Goal: Ask a question: Seek information or help from site administrators or community

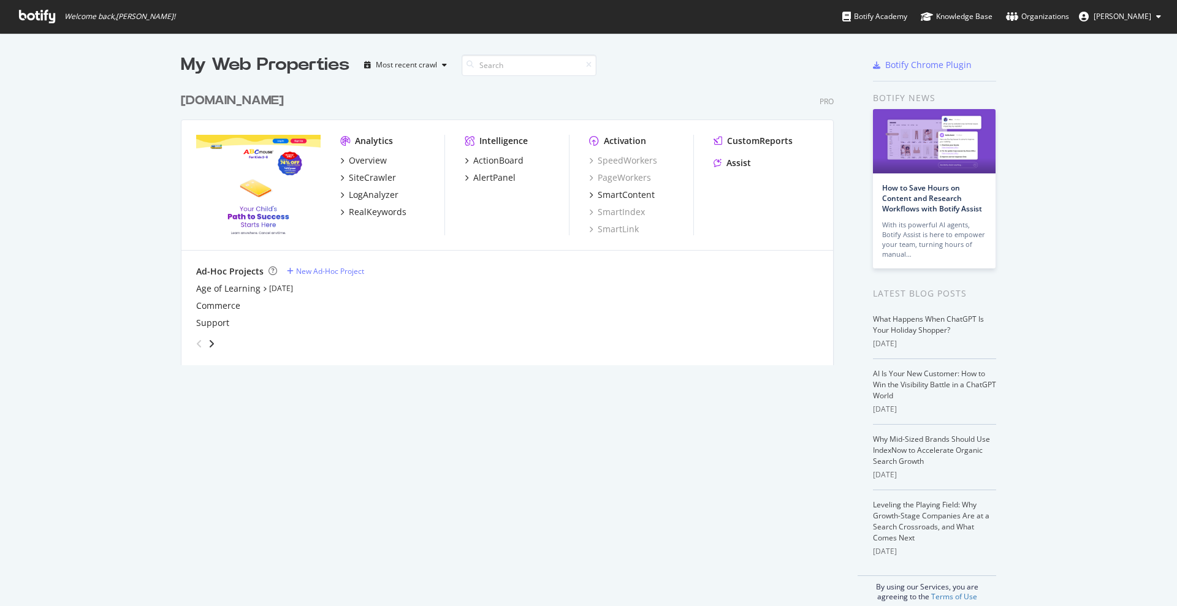
scroll to position [595, 1154]
click at [732, 158] on div "Assist" at bounding box center [738, 163] width 25 height 12
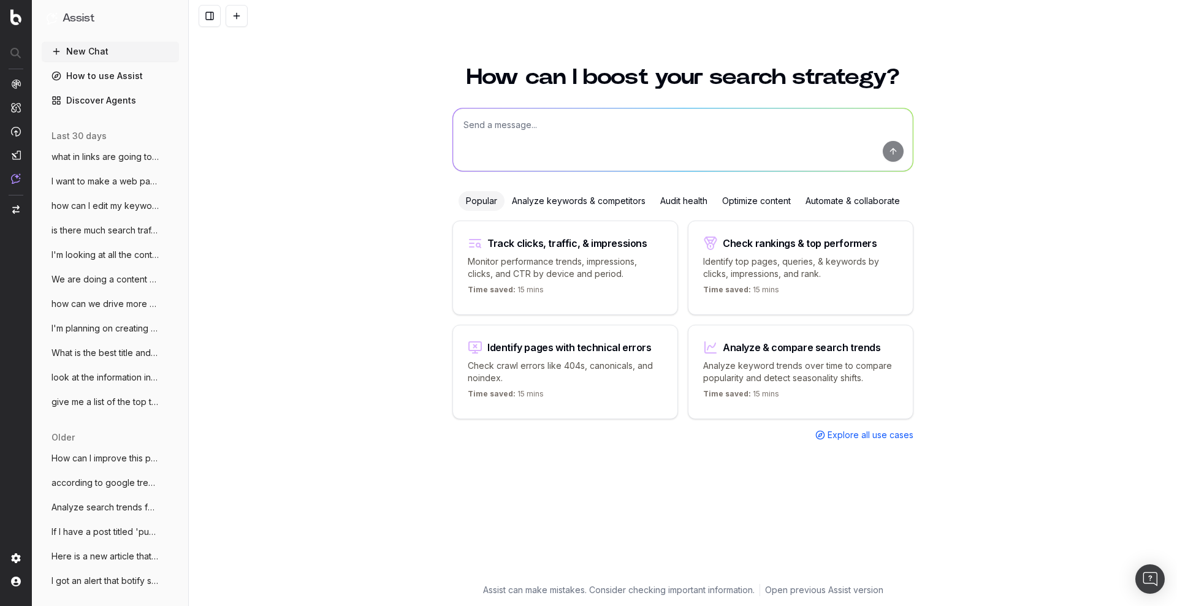
click at [589, 150] on textarea at bounding box center [683, 140] width 460 height 63
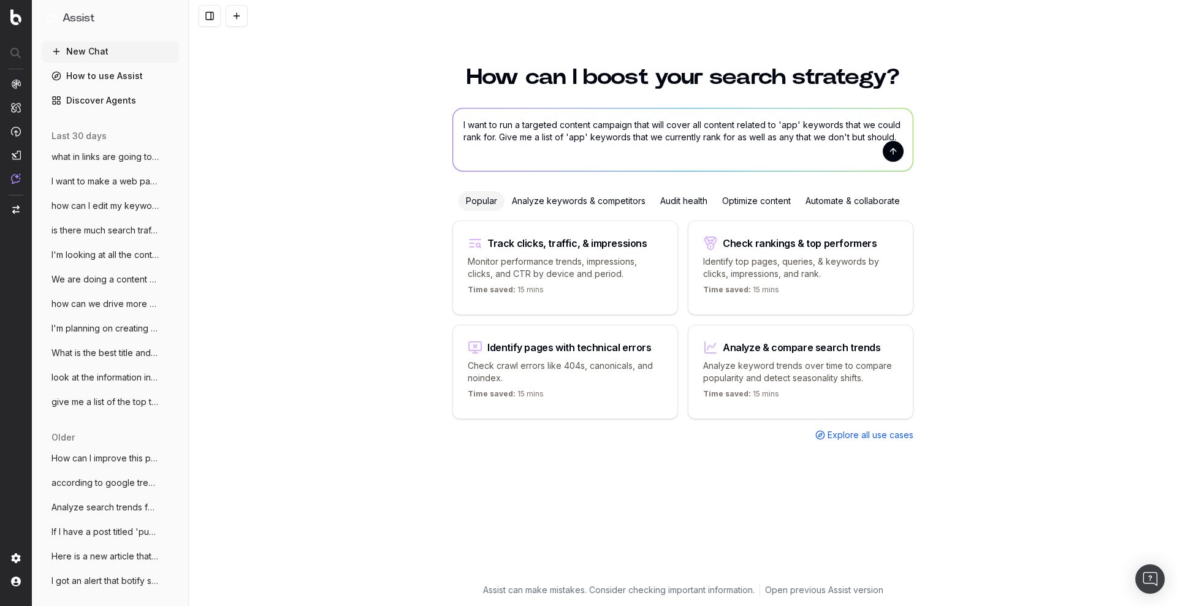
type textarea "I want to run a targeted content campaign that will cover all content related t…"
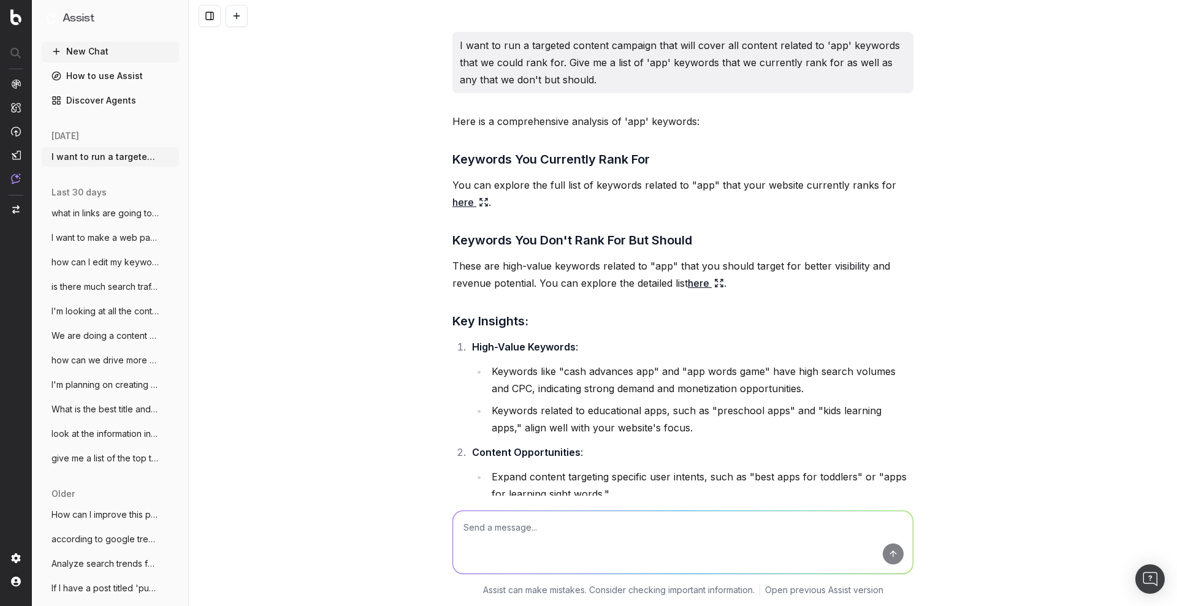
click at [454, 205] on link "here" at bounding box center [470, 202] width 36 height 17
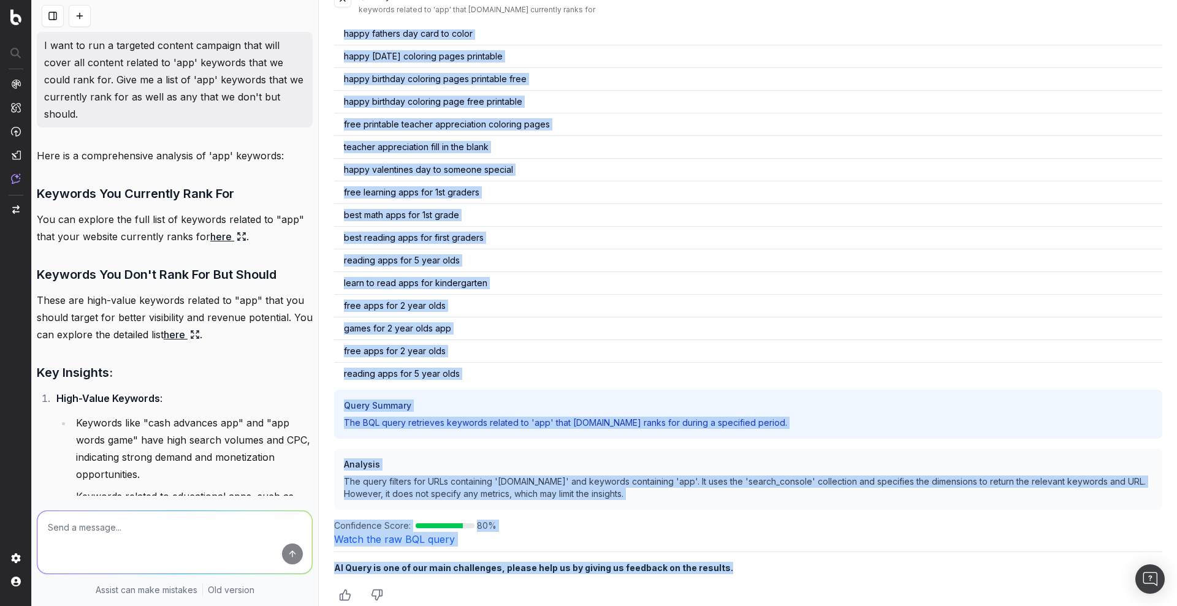
scroll to position [39, 0]
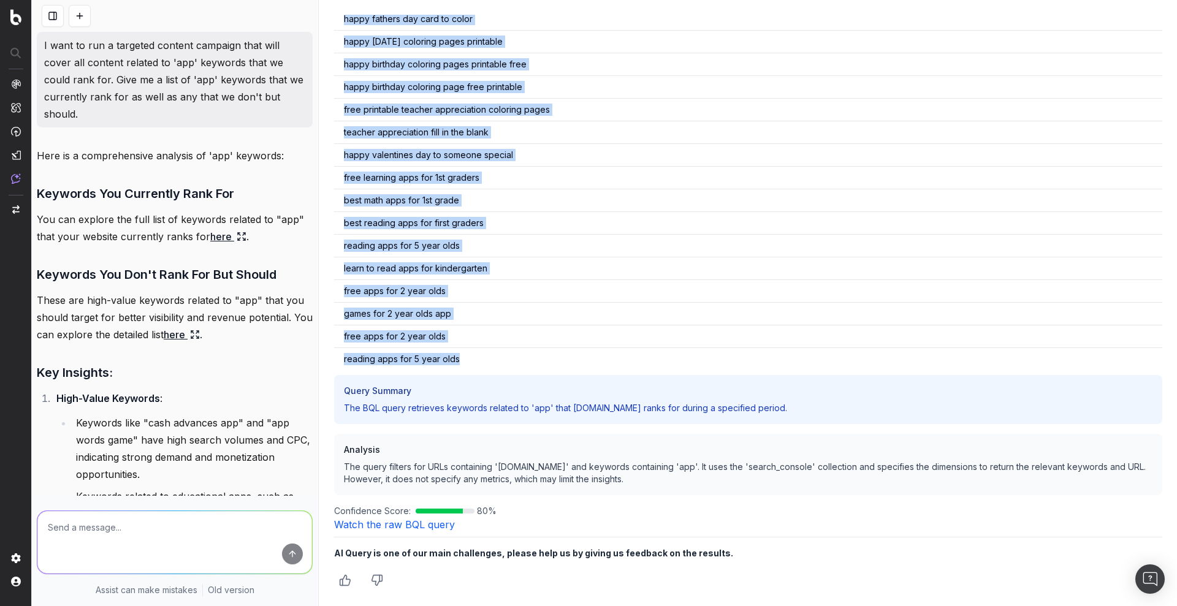
drag, startPoint x: 341, startPoint y: 80, endPoint x: 522, endPoint y: 352, distance: 326.0
copy tbody "how to apply for home schooling for my child [DOMAIN_NAME][URL][US_STATE].. app…"
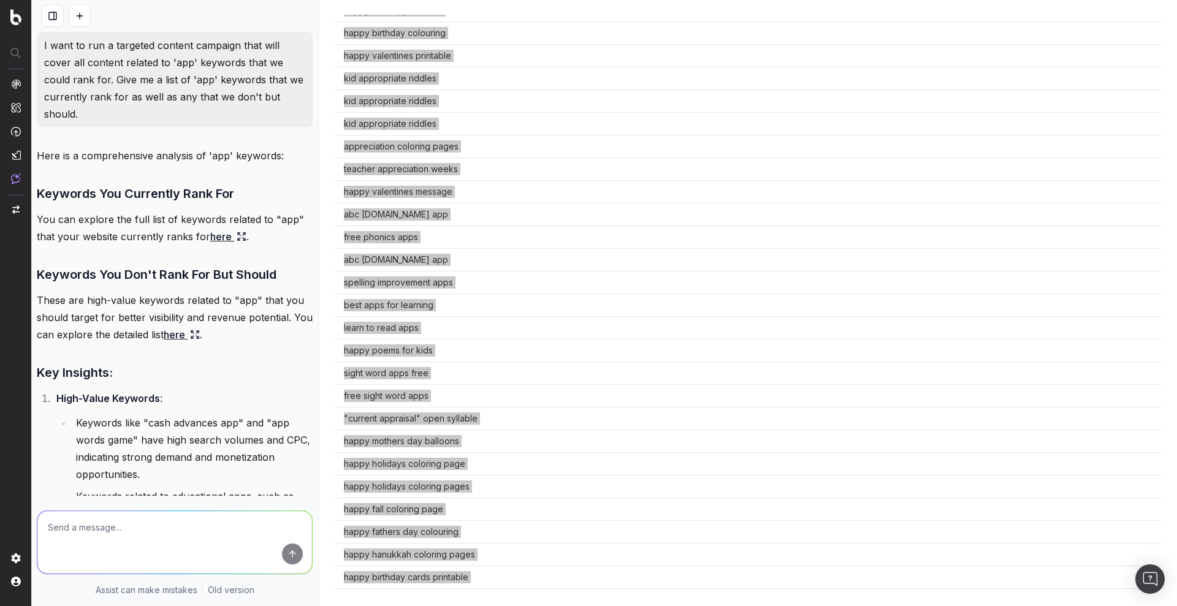
scroll to position [9638, 0]
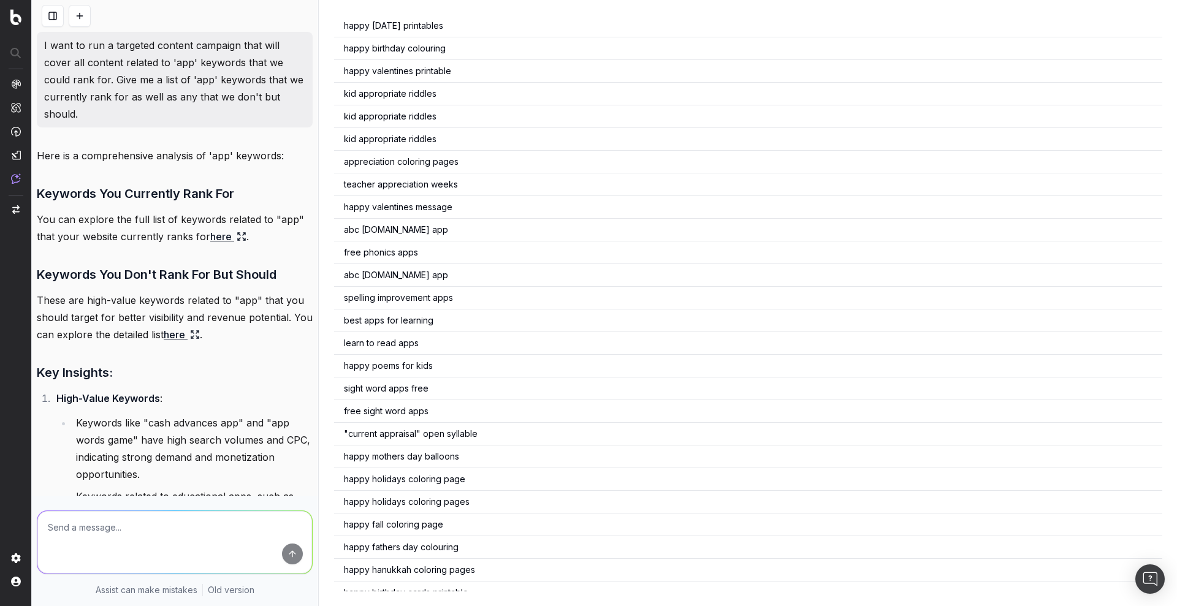
click at [213, 371] on h3 "Key Insights:" at bounding box center [175, 373] width 276 height 20
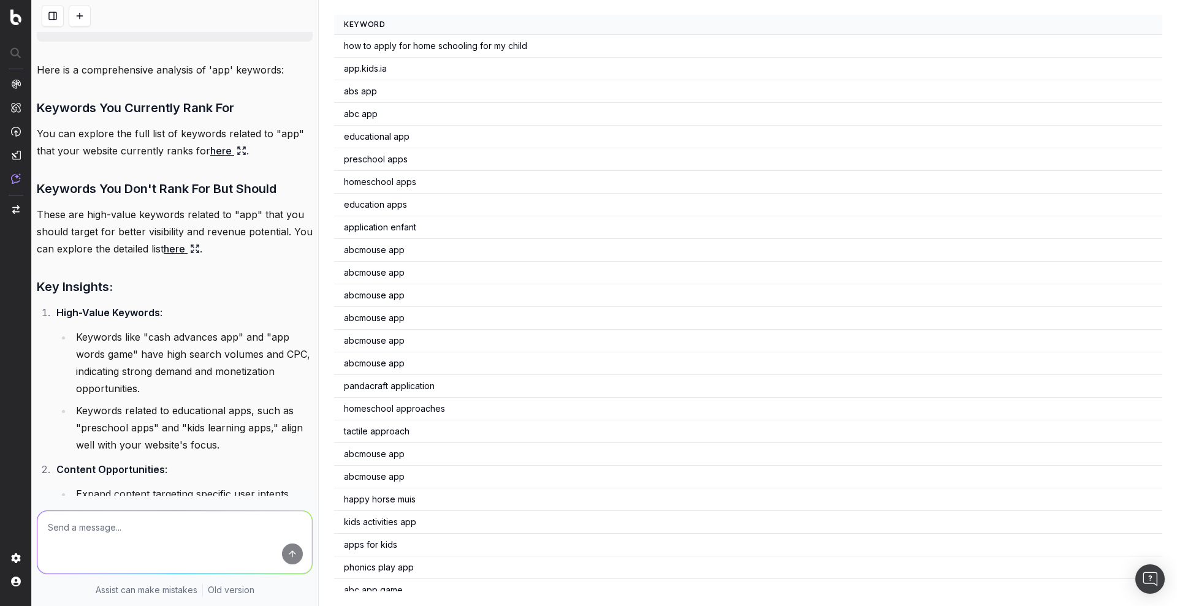
scroll to position [0, 0]
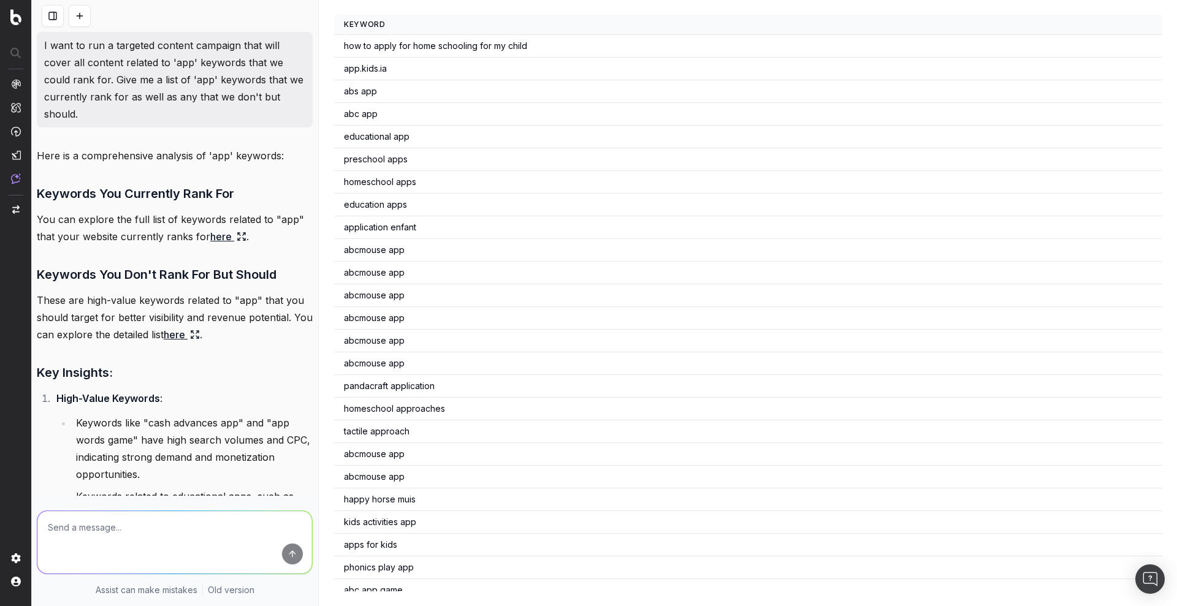
click at [198, 337] on link "here" at bounding box center [182, 334] width 36 height 17
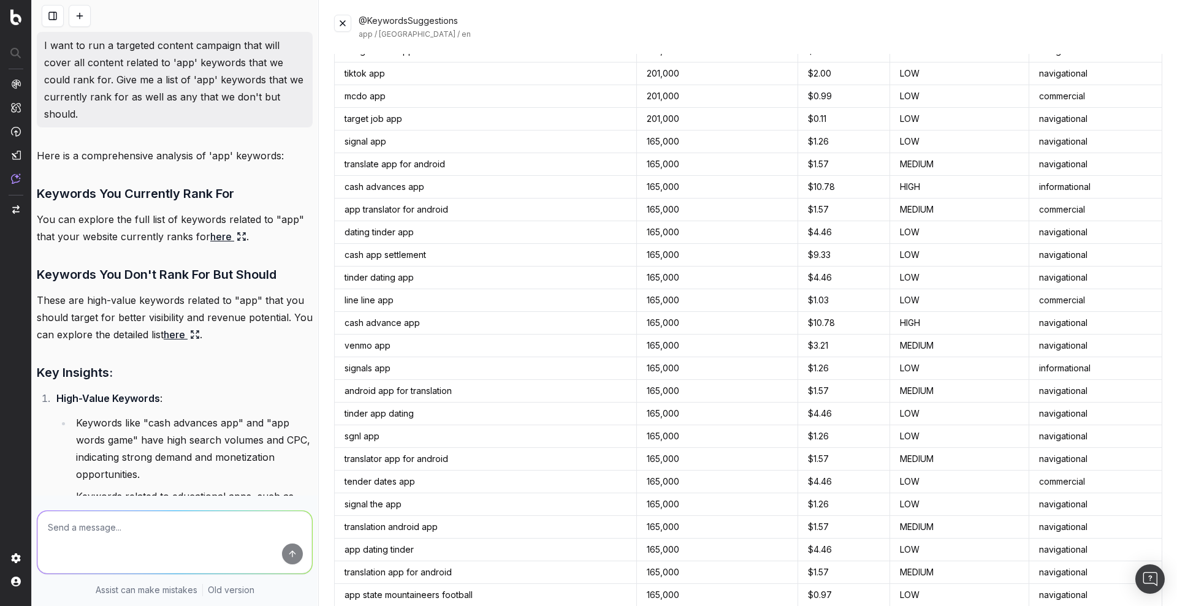
scroll to position [6253, 0]
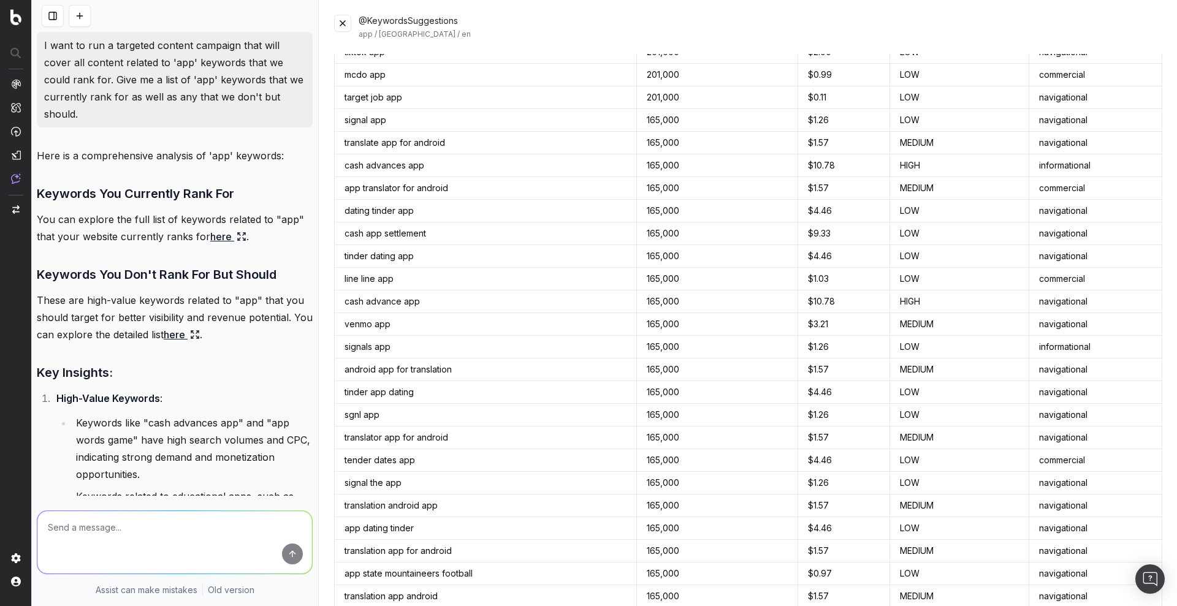
click at [186, 539] on textarea at bounding box center [174, 542] width 275 height 63
type textarea "The key words that you told me to target do not relate to the ABCmouse product …"
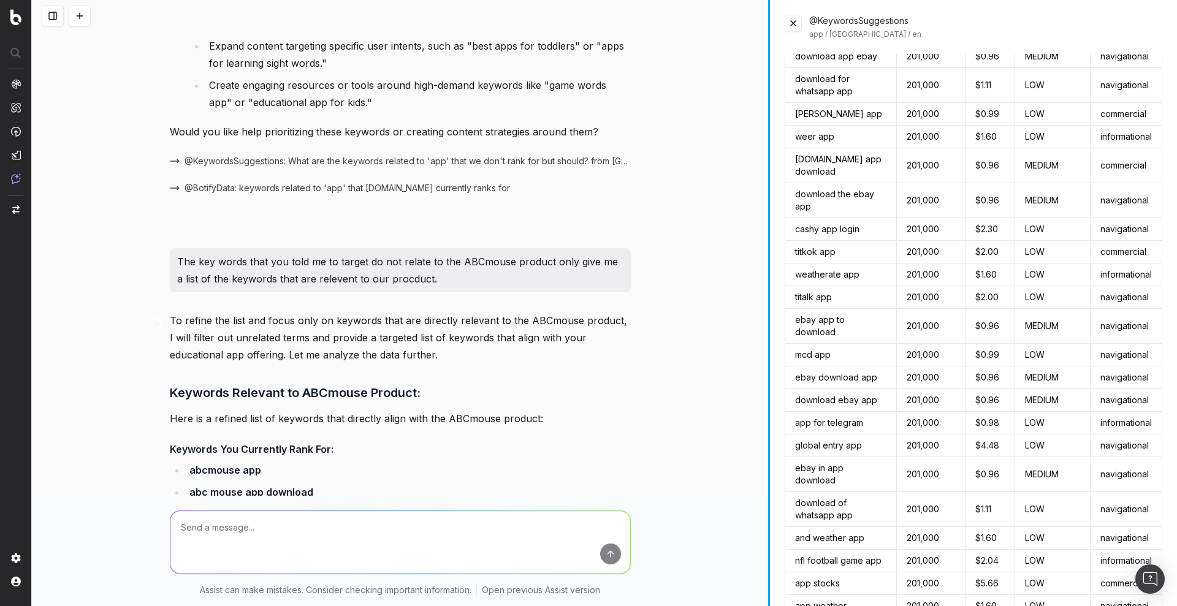
scroll to position [9071, 0]
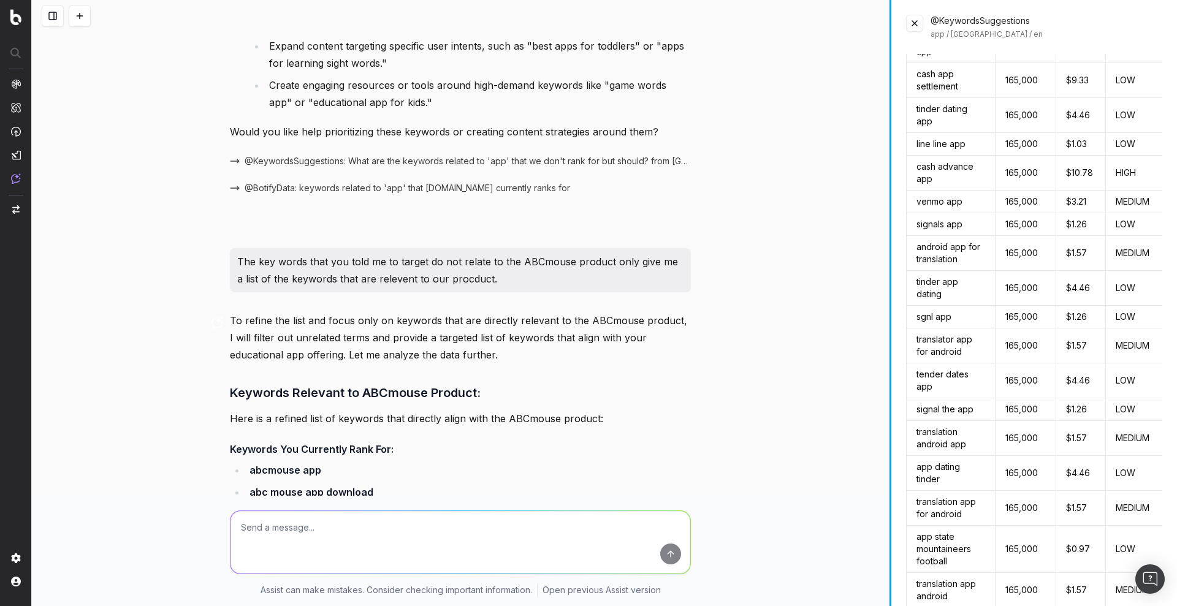
click at [1018, 291] on div "I want to run a targeted content campaign that will cover all content related t…" at bounding box center [604, 303] width 1145 height 606
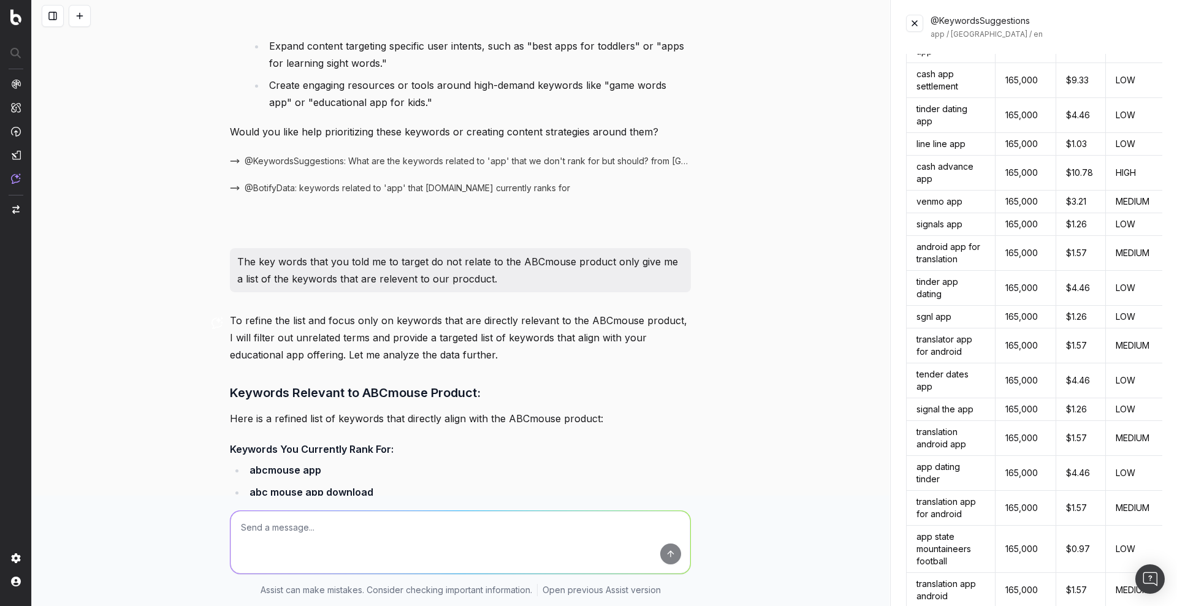
click at [918, 18] on button at bounding box center [914, 23] width 17 height 17
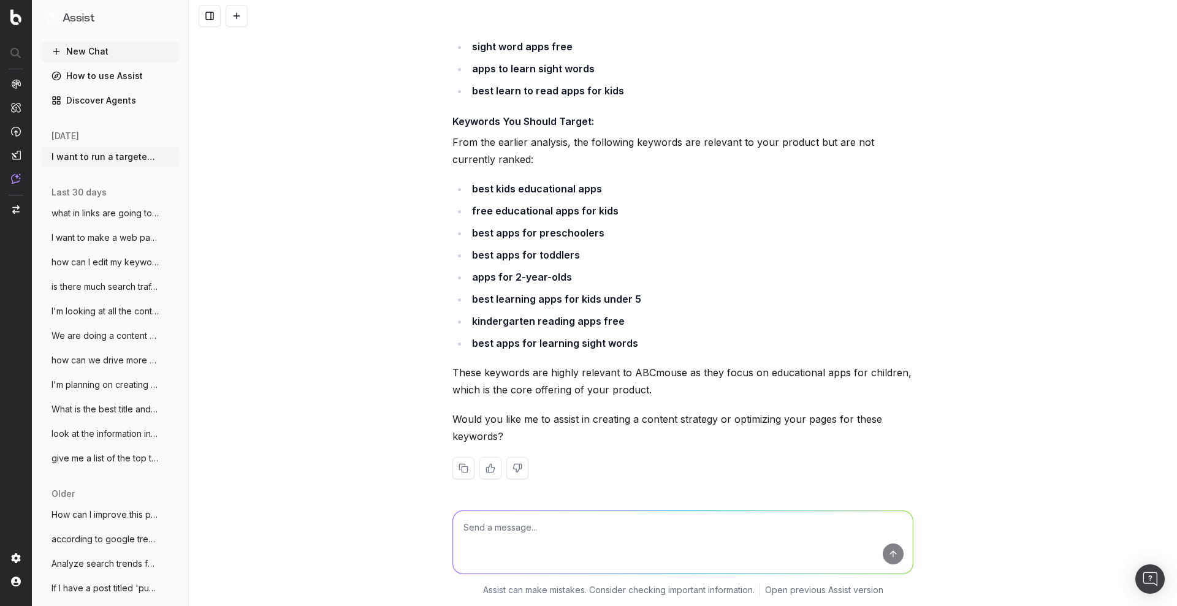
scroll to position [1211, 0]
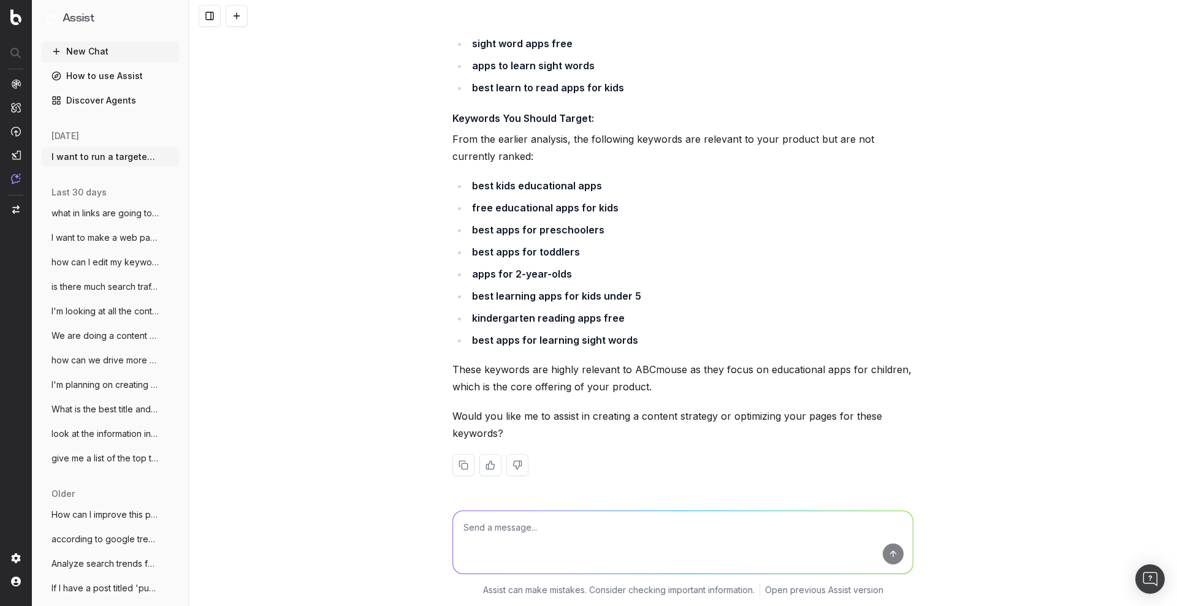
click at [704, 546] on textarea at bounding box center [683, 542] width 460 height 63
type textarea "what webpages do we have so far that rank for any app terms"
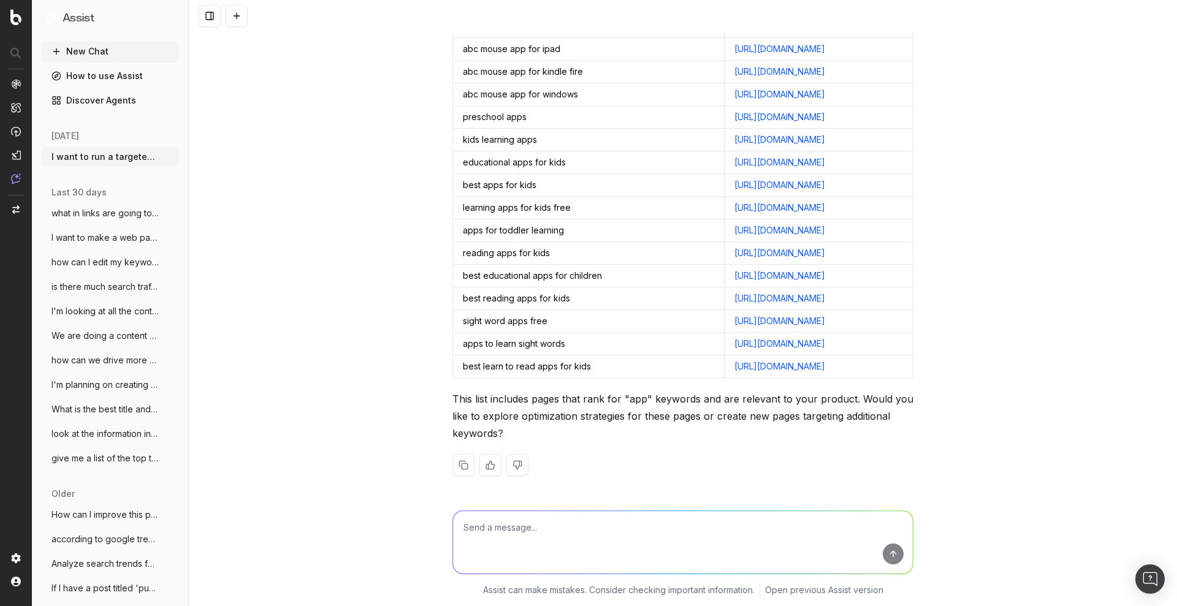
scroll to position [2018, 0]
drag, startPoint x: 445, startPoint y: 144, endPoint x: 1002, endPoint y: 376, distance: 603.8
click at [1002, 376] on div "I want to run a targeted content campaign that will cover all content related t…" at bounding box center [683, 303] width 988 height 606
